Goal: Transaction & Acquisition: Purchase product/service

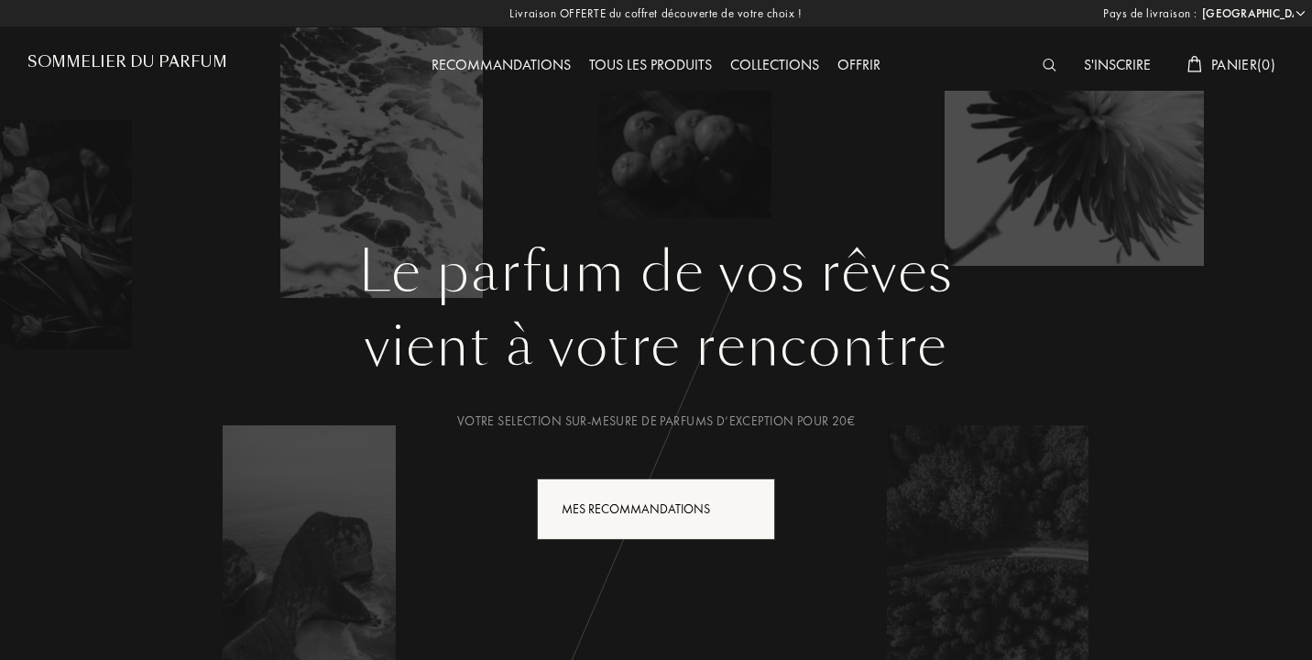
select select "IT"
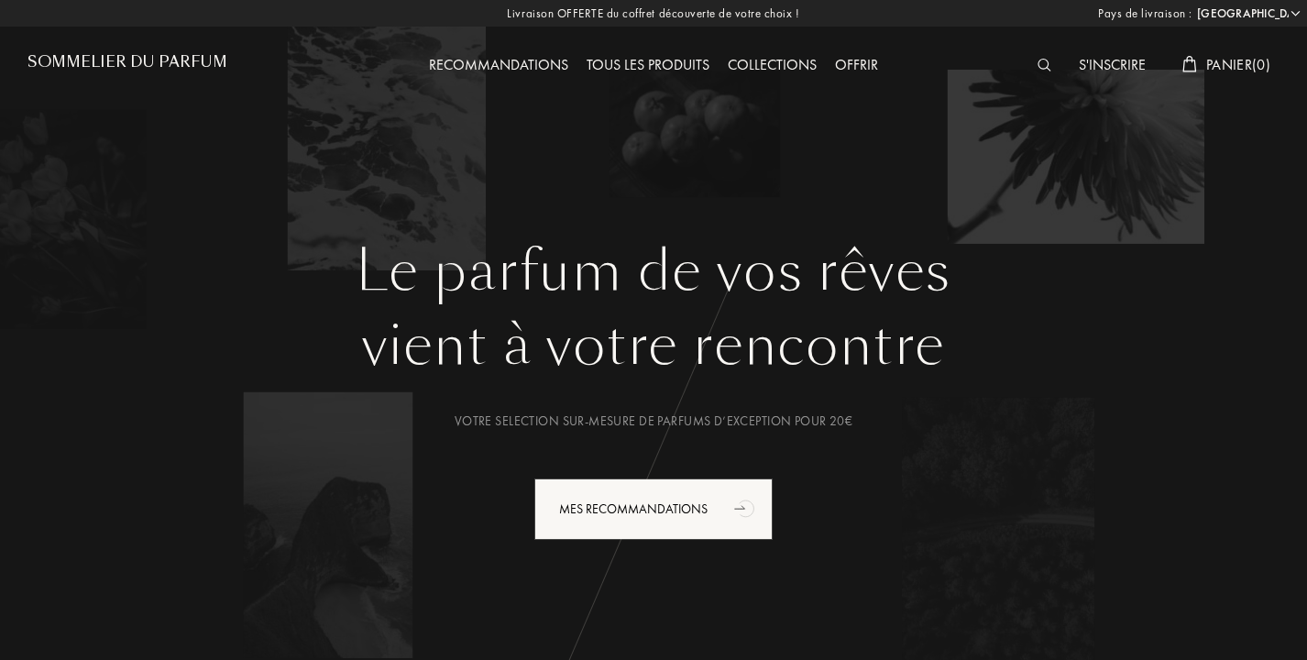
click at [1037, 62] on img at bounding box center [1044, 65] width 14 height 13
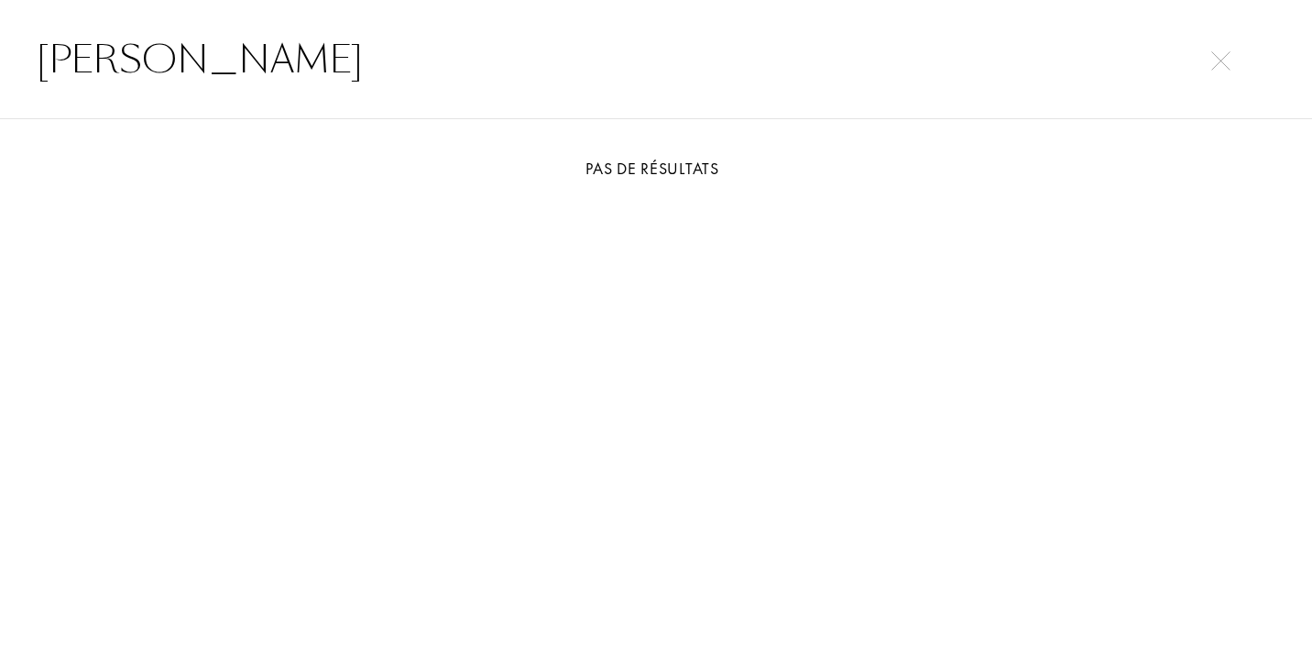
click at [598, 4] on div "[PERSON_NAME]" at bounding box center [656, 59] width 1312 height 119
click at [576, 50] on input "[PERSON_NAME]" at bounding box center [656, 59] width 1312 height 55
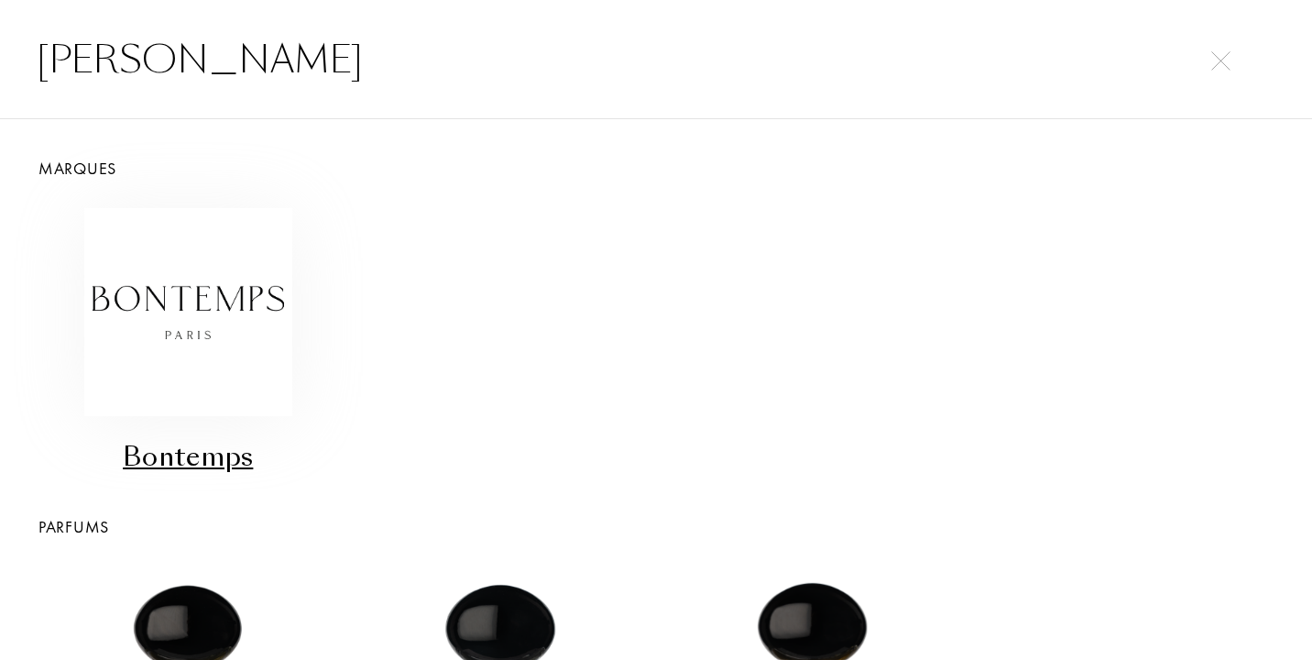
scroll to position [-1, 0]
type input "[PERSON_NAME]"
click at [226, 241] on img at bounding box center [188, 312] width 208 height 208
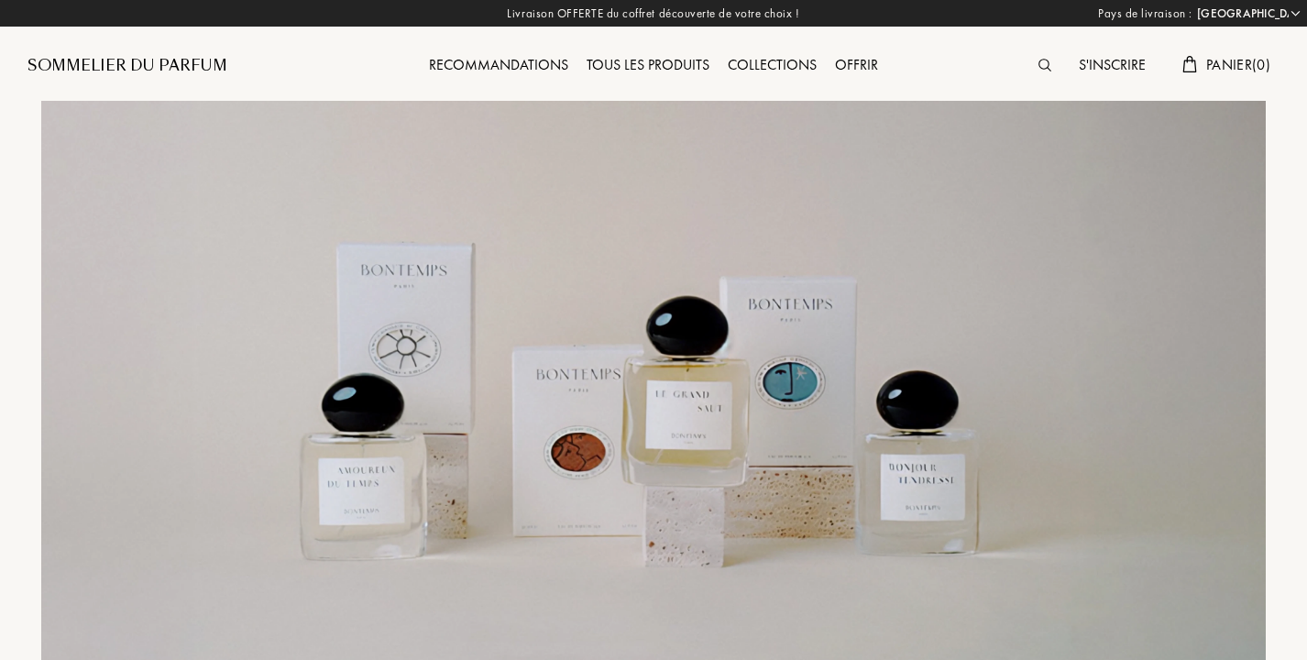
select select "IT"
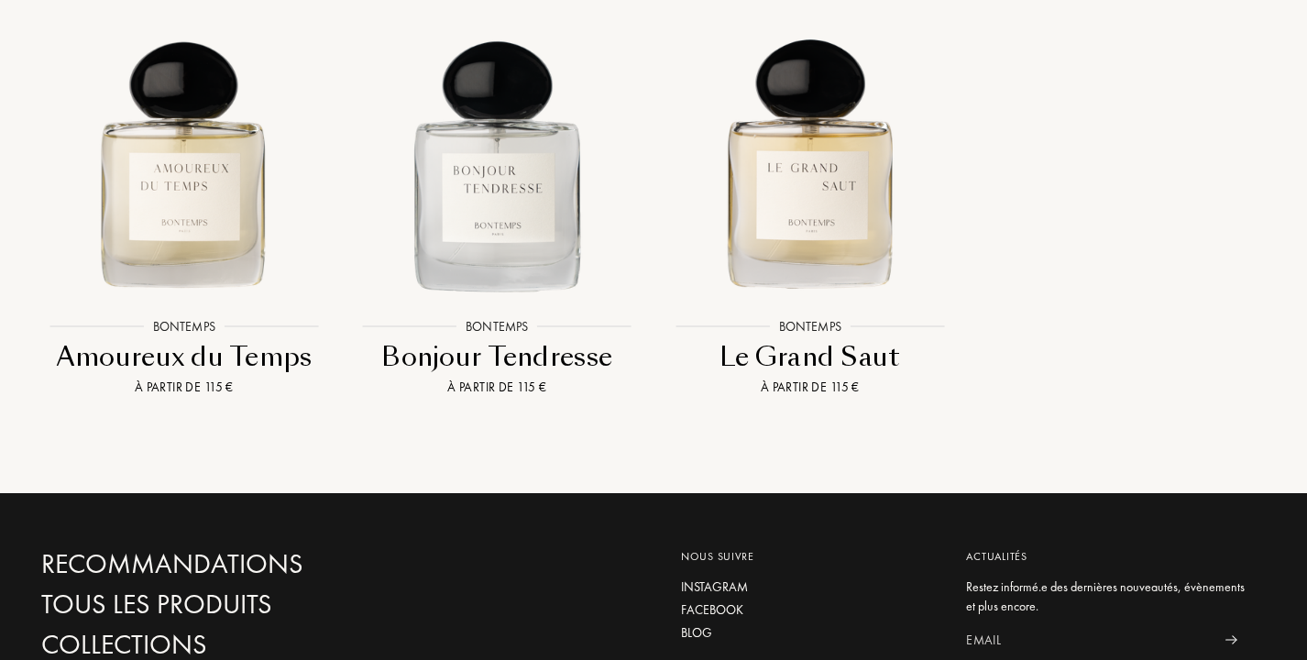
scroll to position [3553, 0]
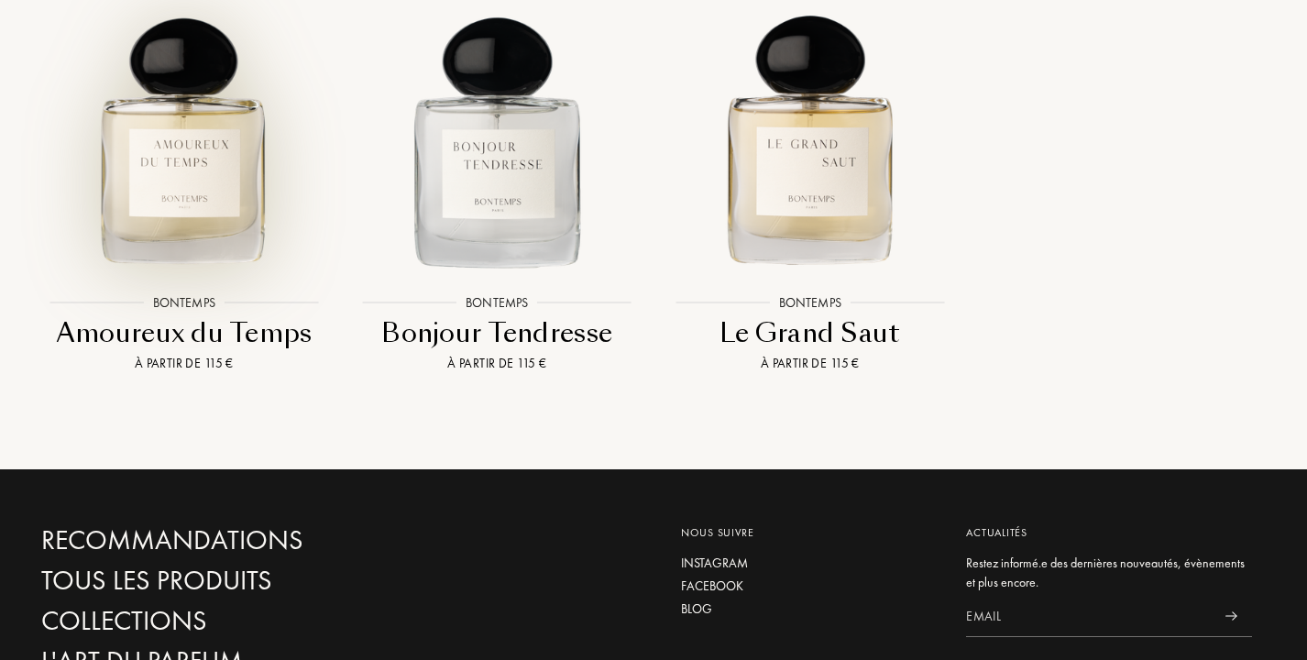
click at [246, 229] on img at bounding box center [183, 132] width 281 height 281
